Goal: Use online tool/utility

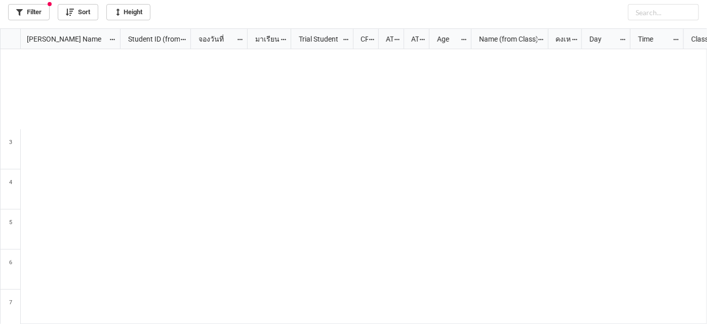
scroll to position [290, 702]
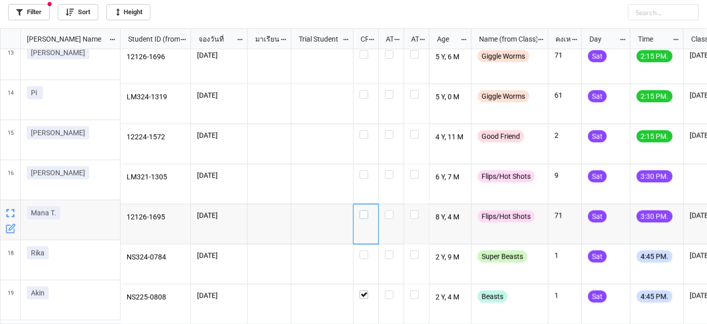
click at [364, 210] on label "grid" at bounding box center [366, 210] width 13 height 0
click at [364, 170] on label "grid" at bounding box center [366, 170] width 13 height 0
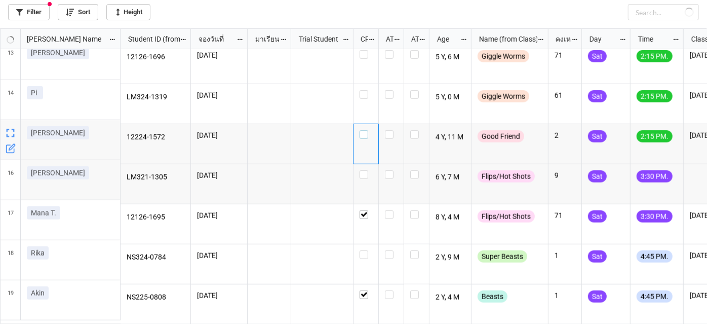
click at [366, 130] on label "grid" at bounding box center [366, 130] width 13 height 0
click at [363, 170] on label "grid" at bounding box center [366, 170] width 13 height 0
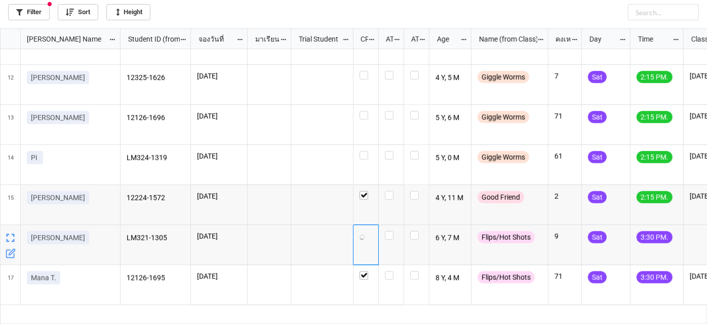
scroll to position [397, 0]
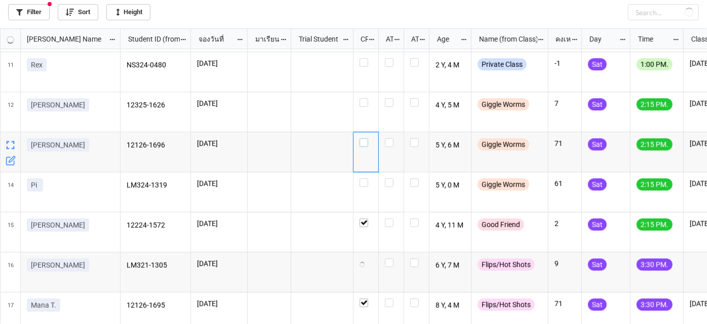
click at [361, 138] on label "grid" at bounding box center [366, 138] width 13 height 0
click at [367, 98] on label "grid" at bounding box center [366, 98] width 13 height 0
click at [365, 138] on label "grid" at bounding box center [366, 138] width 13 height 0
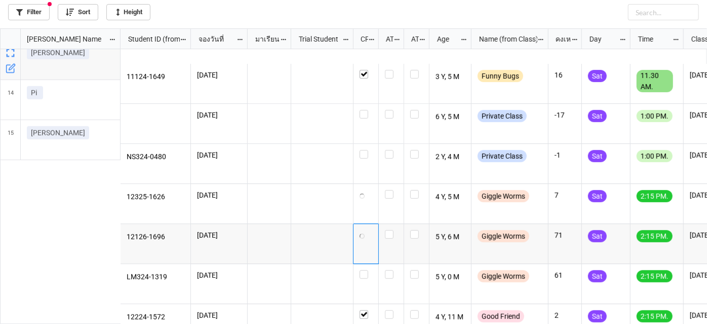
scroll to position [305, 0]
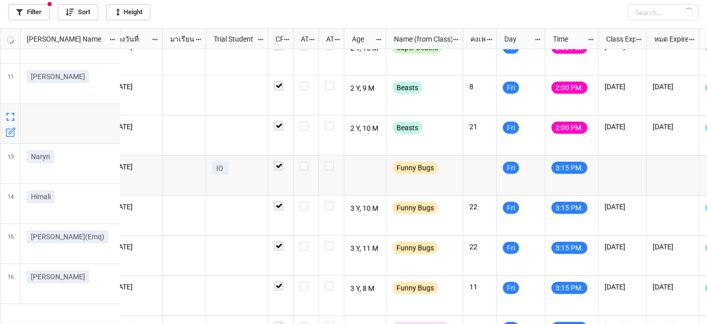
scroll to position [293, 0]
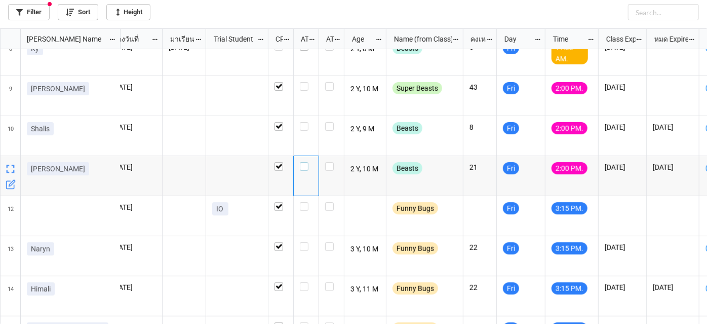
click at [303, 162] on label "grid" at bounding box center [306, 162] width 13 height 0
checkbox input "true"
checkbox input "false"
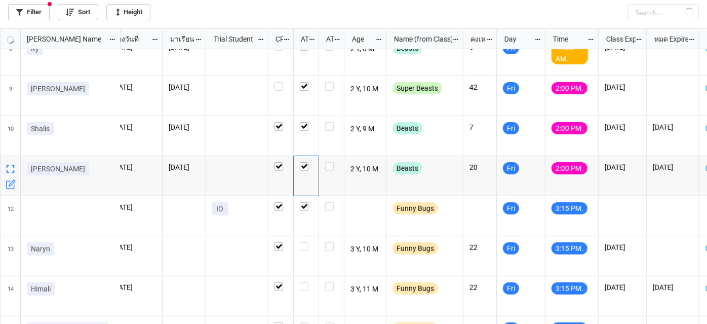
checkbox input "false"
